Goal: Information Seeking & Learning: Learn about a topic

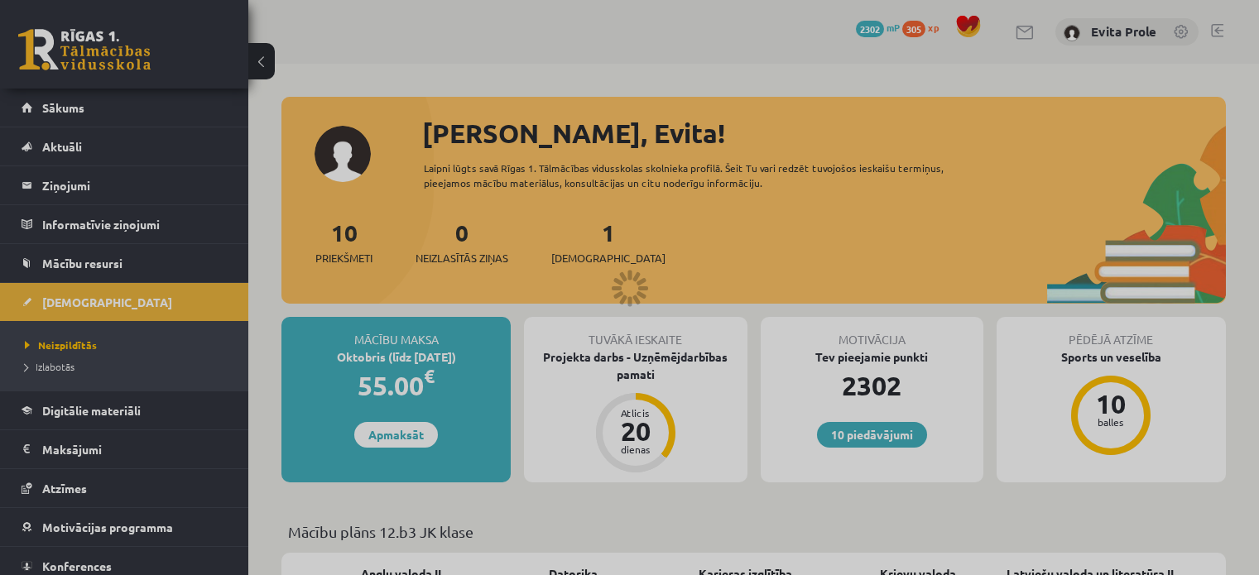
scroll to position [450, 0]
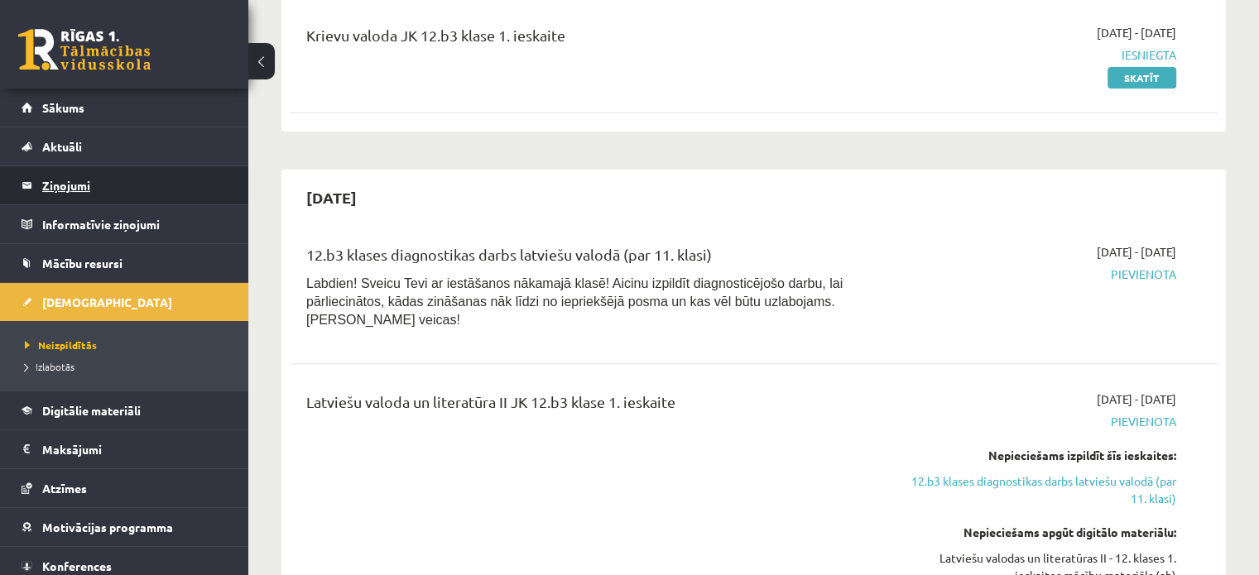
click at [53, 180] on legend "Ziņojumi 0" at bounding box center [134, 185] width 185 height 38
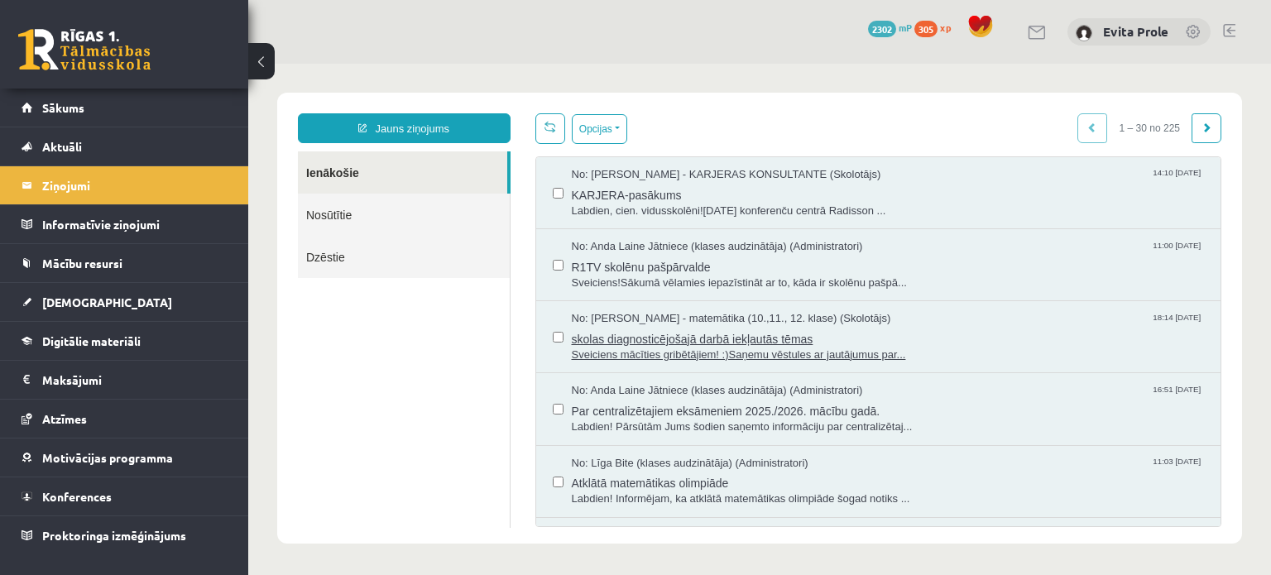
click at [732, 341] on span "skolas diagnosticējošajā darbā iekļautās tēmas" at bounding box center [888, 337] width 633 height 21
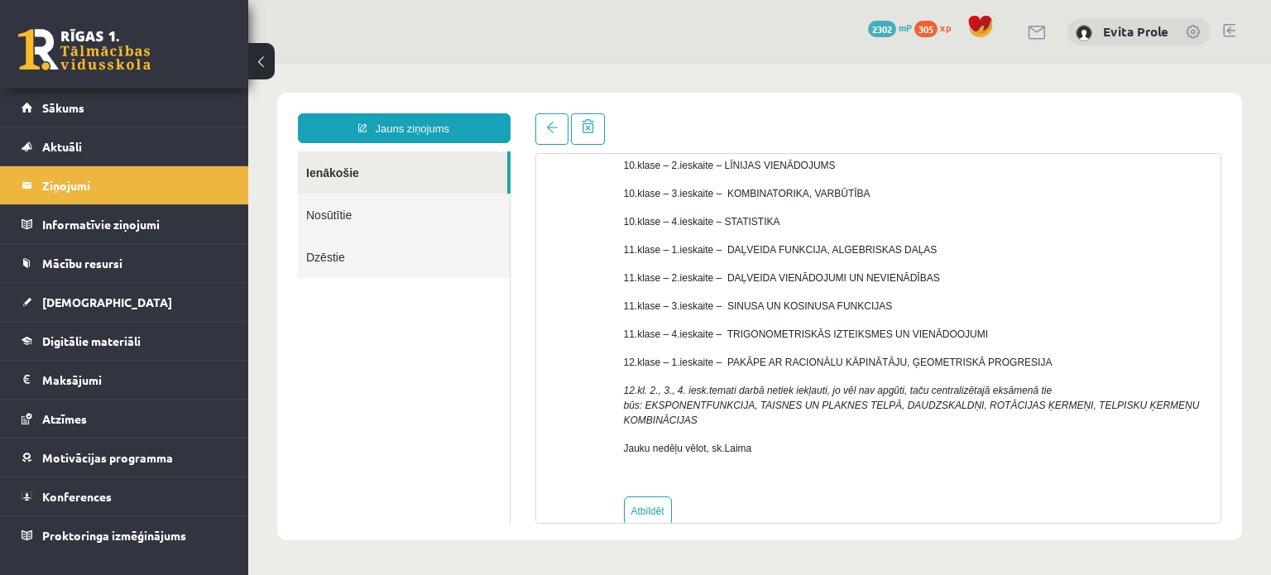
scroll to position [288, 0]
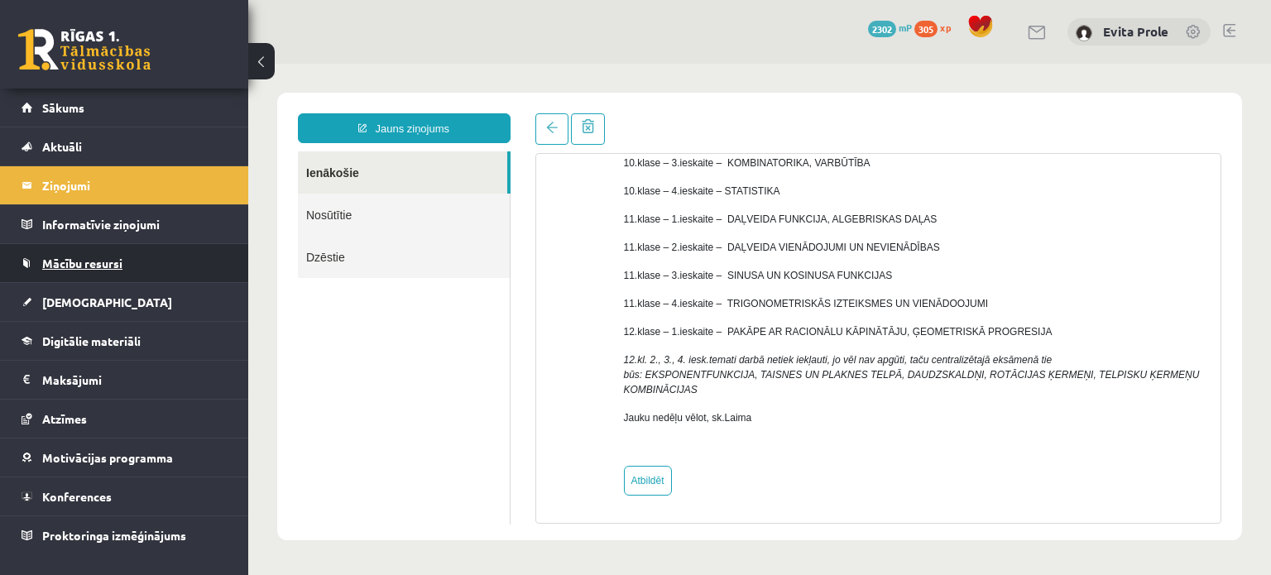
click at [98, 262] on span "Mācību resursi" at bounding box center [82, 263] width 80 height 15
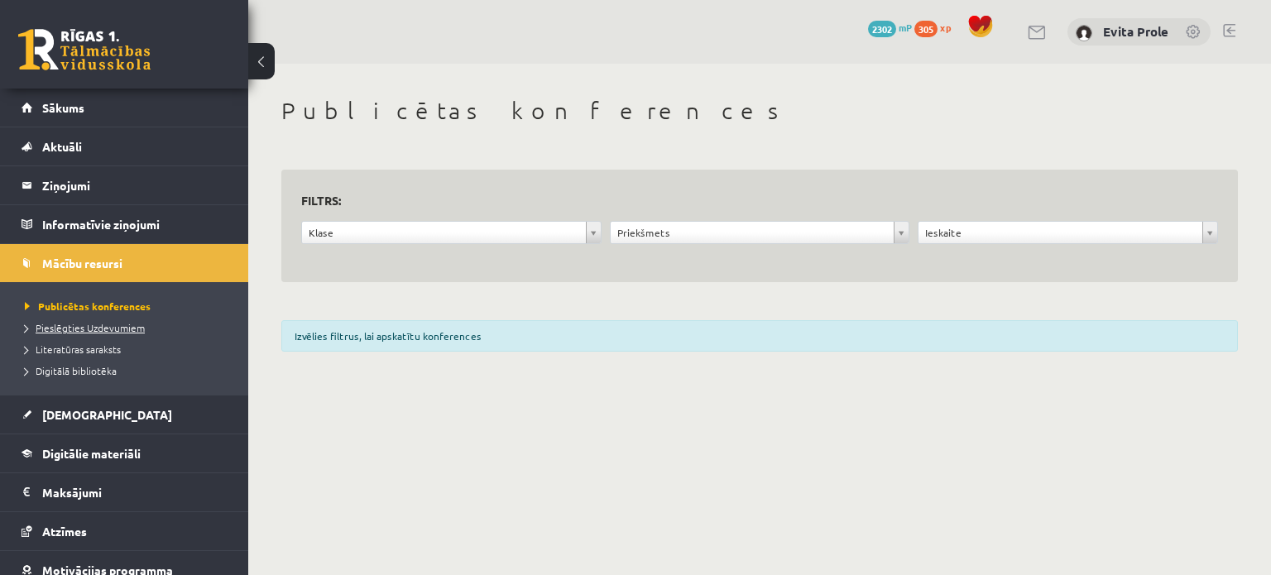
click at [139, 324] on span "Pieslēgties Uzdevumiem" at bounding box center [85, 327] width 120 height 13
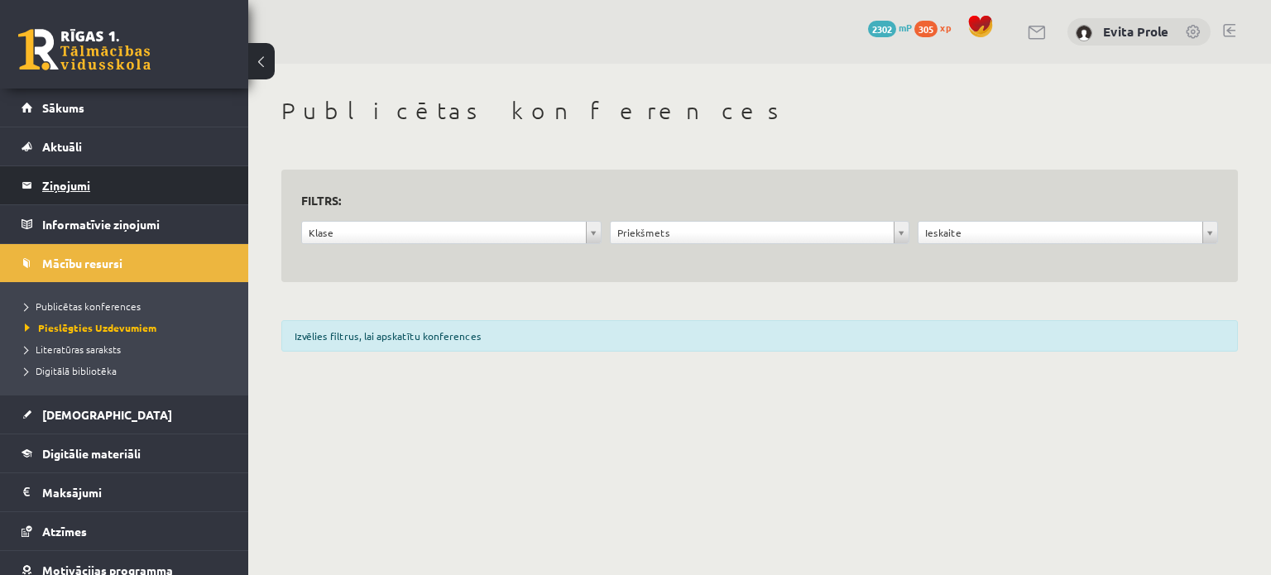
click at [52, 192] on legend "Ziņojumi 0" at bounding box center [134, 185] width 185 height 38
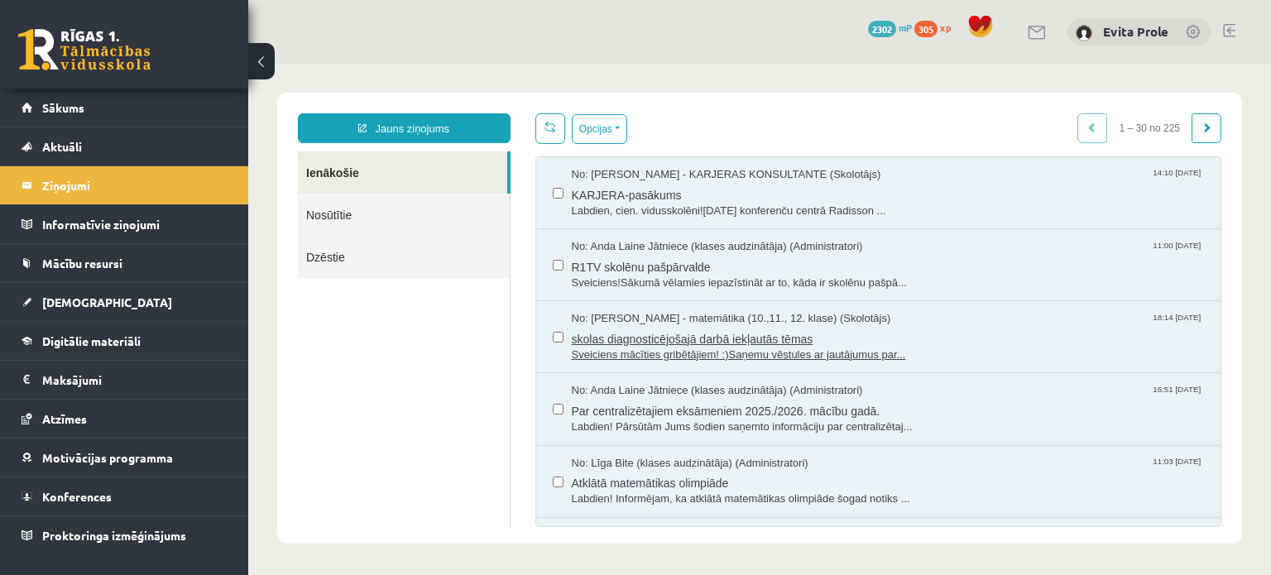
click at [698, 343] on span "skolas diagnosticējošajā darbā iekļautās tēmas" at bounding box center [888, 337] width 633 height 21
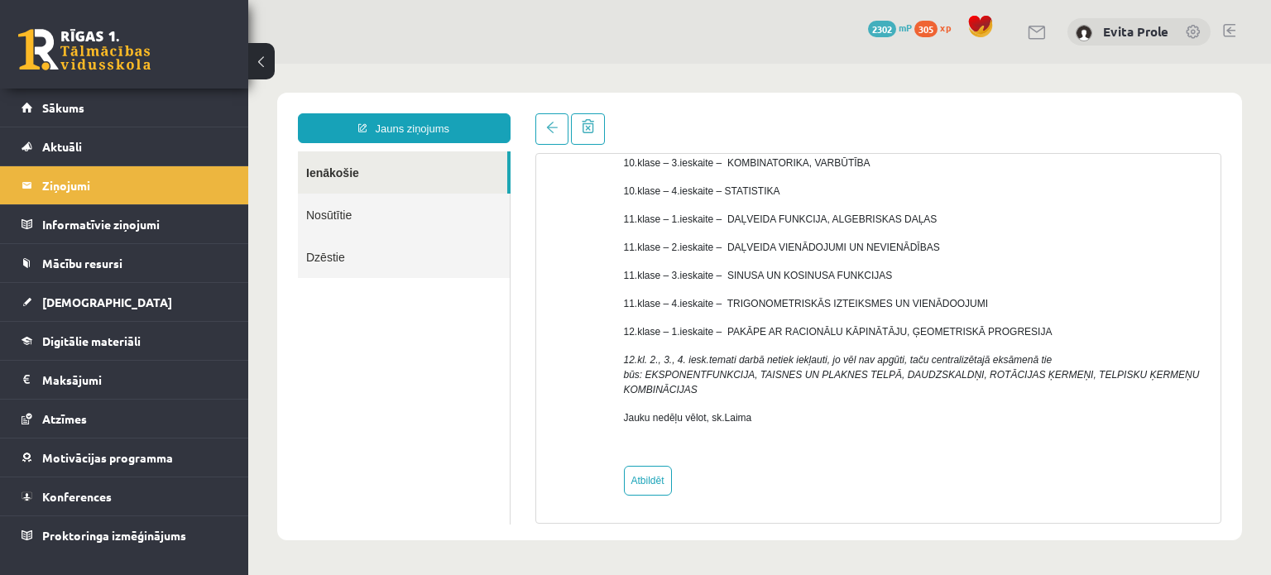
scroll to position [287, 0]
